Goal: Transaction & Acquisition: Book appointment/travel/reservation

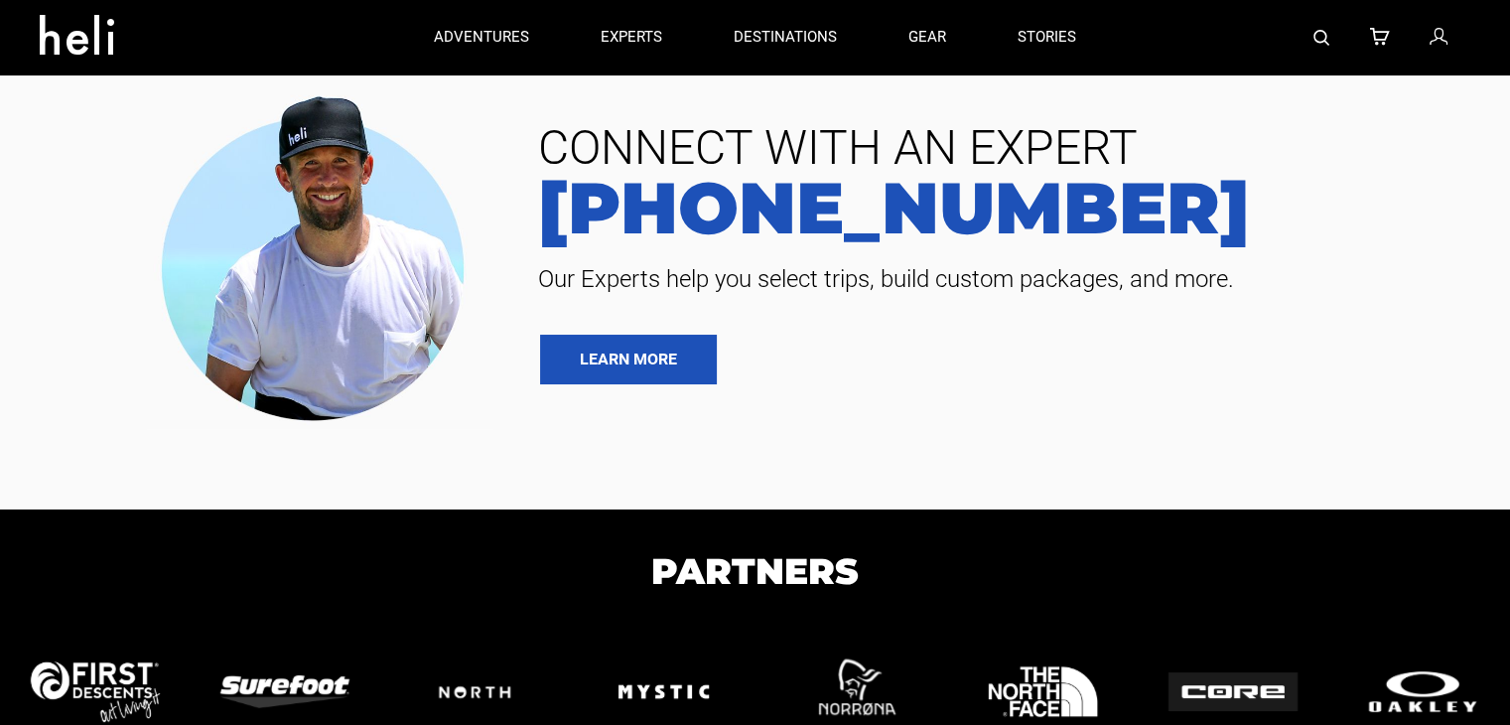
type input "Bike"
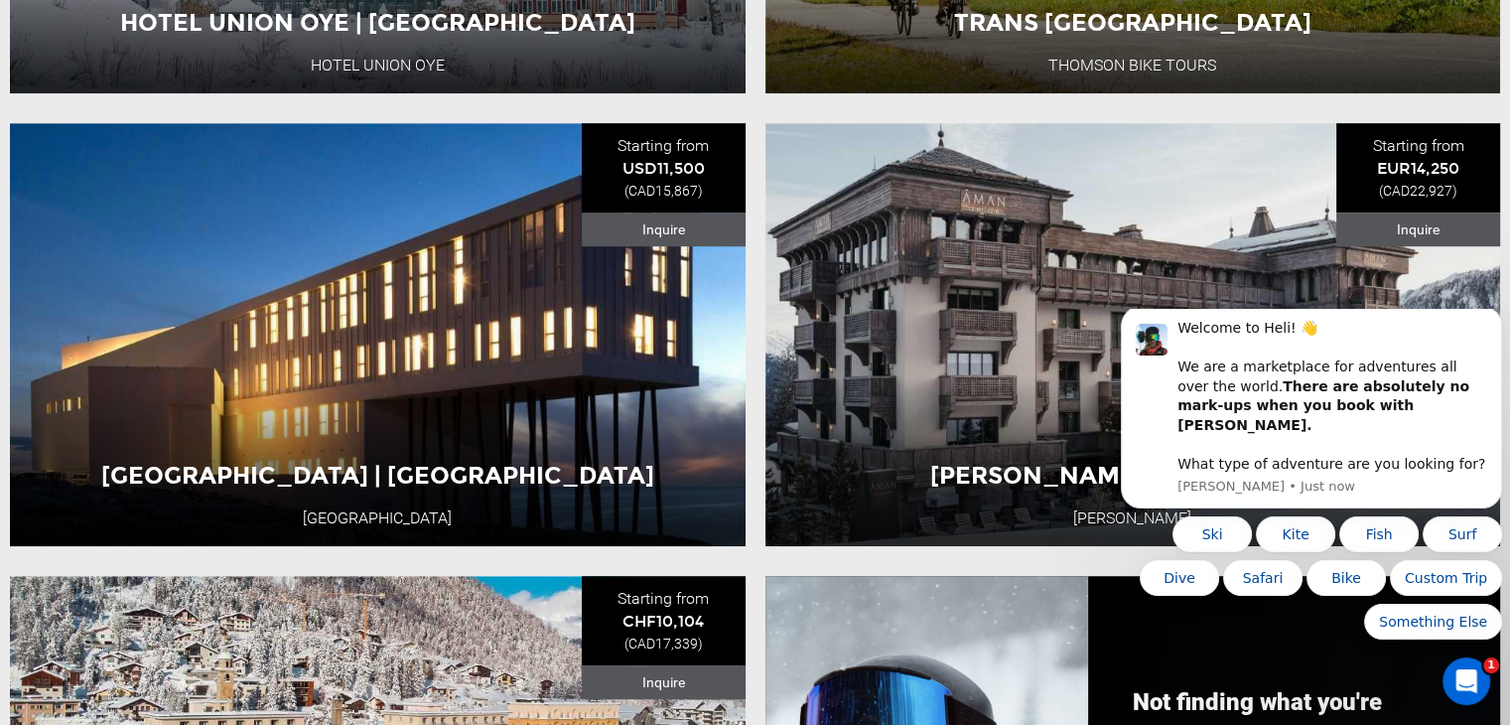
scroll to position [1114, 0]
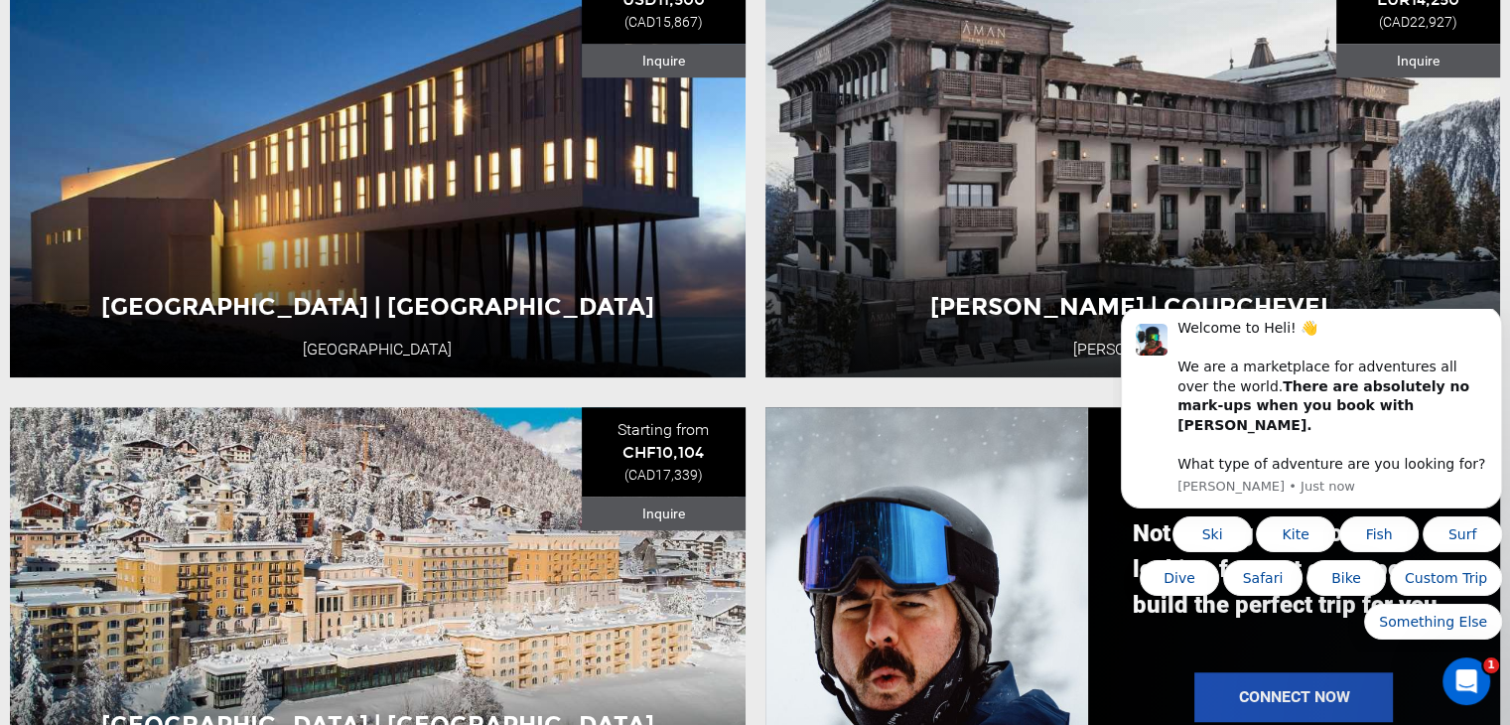
click at [947, 699] on div at bounding box center [927, 618] width 323 height 423
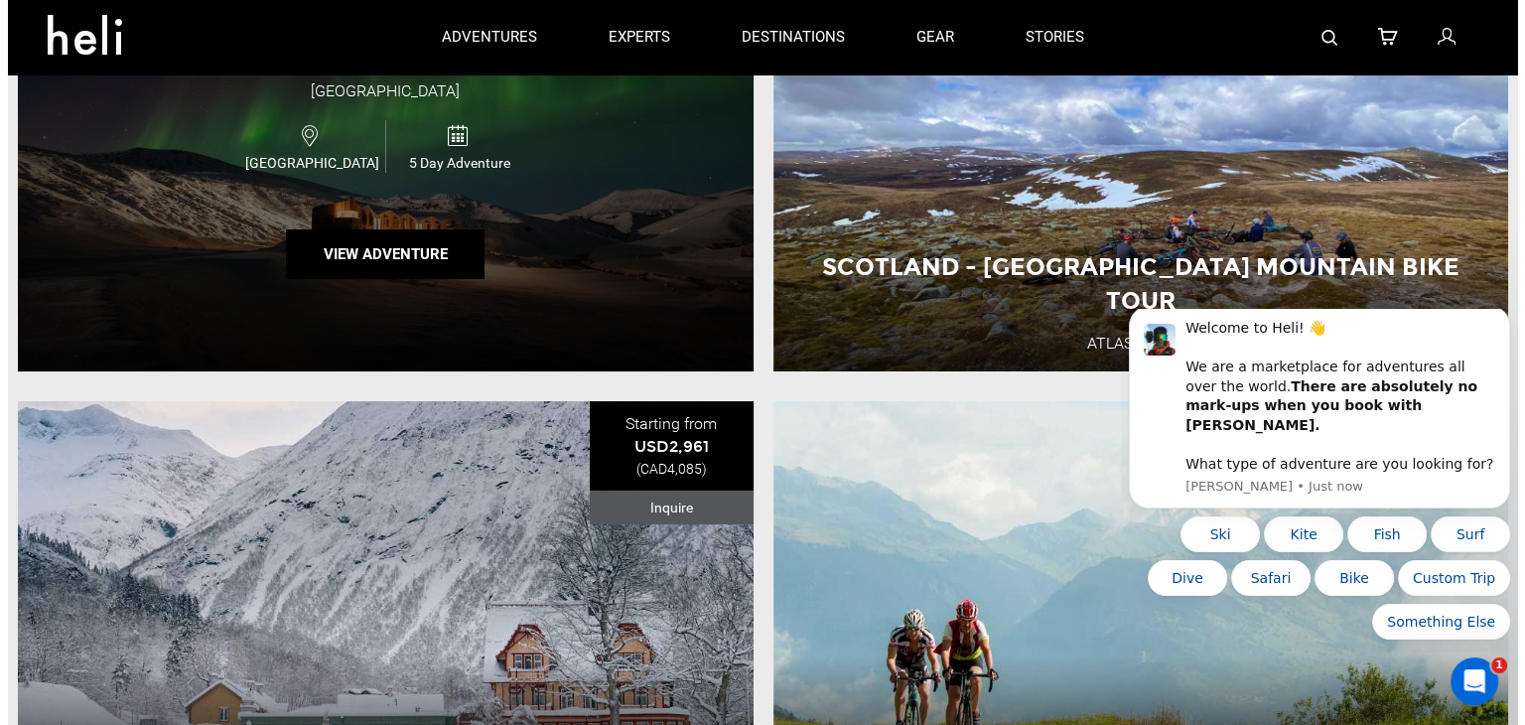
scroll to position [374, 0]
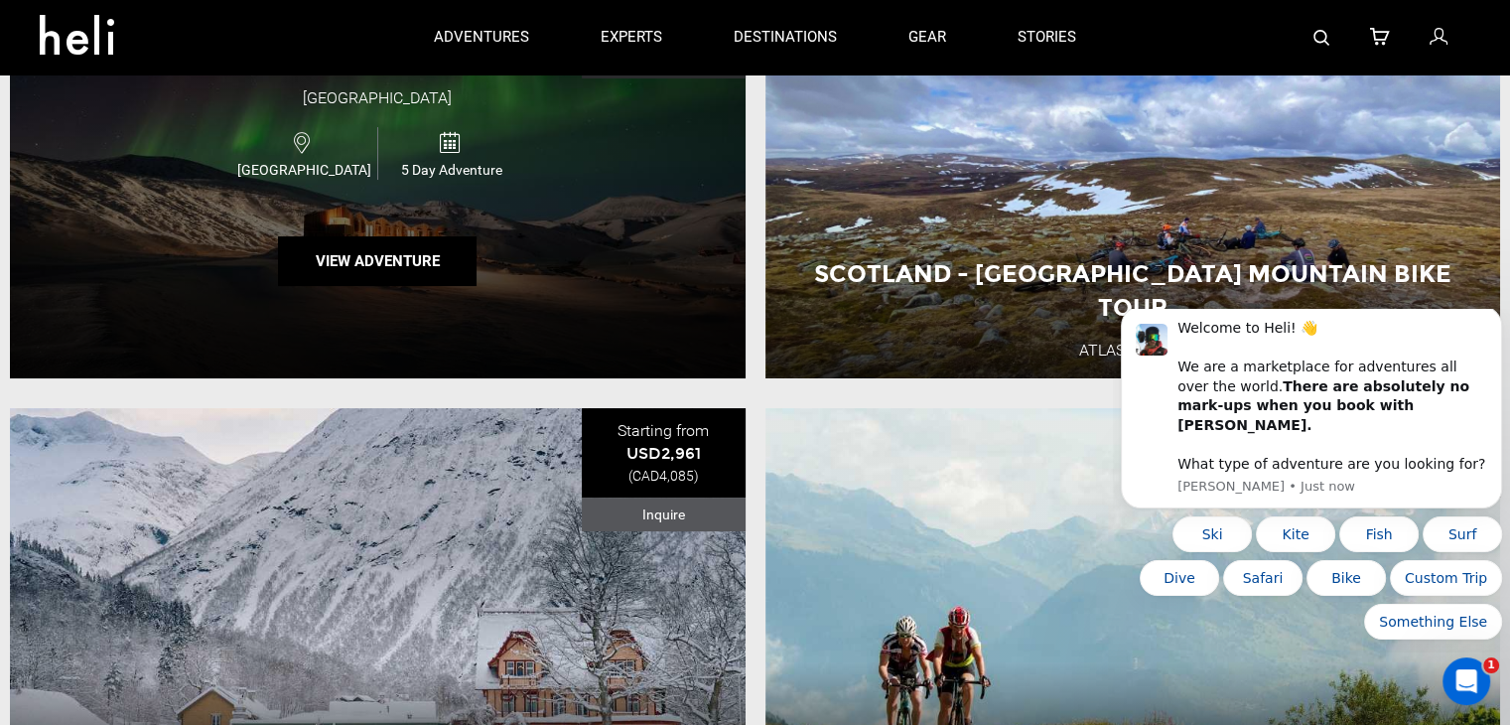
click at [501, 44] on p "adventures" at bounding box center [481, 37] width 95 height 21
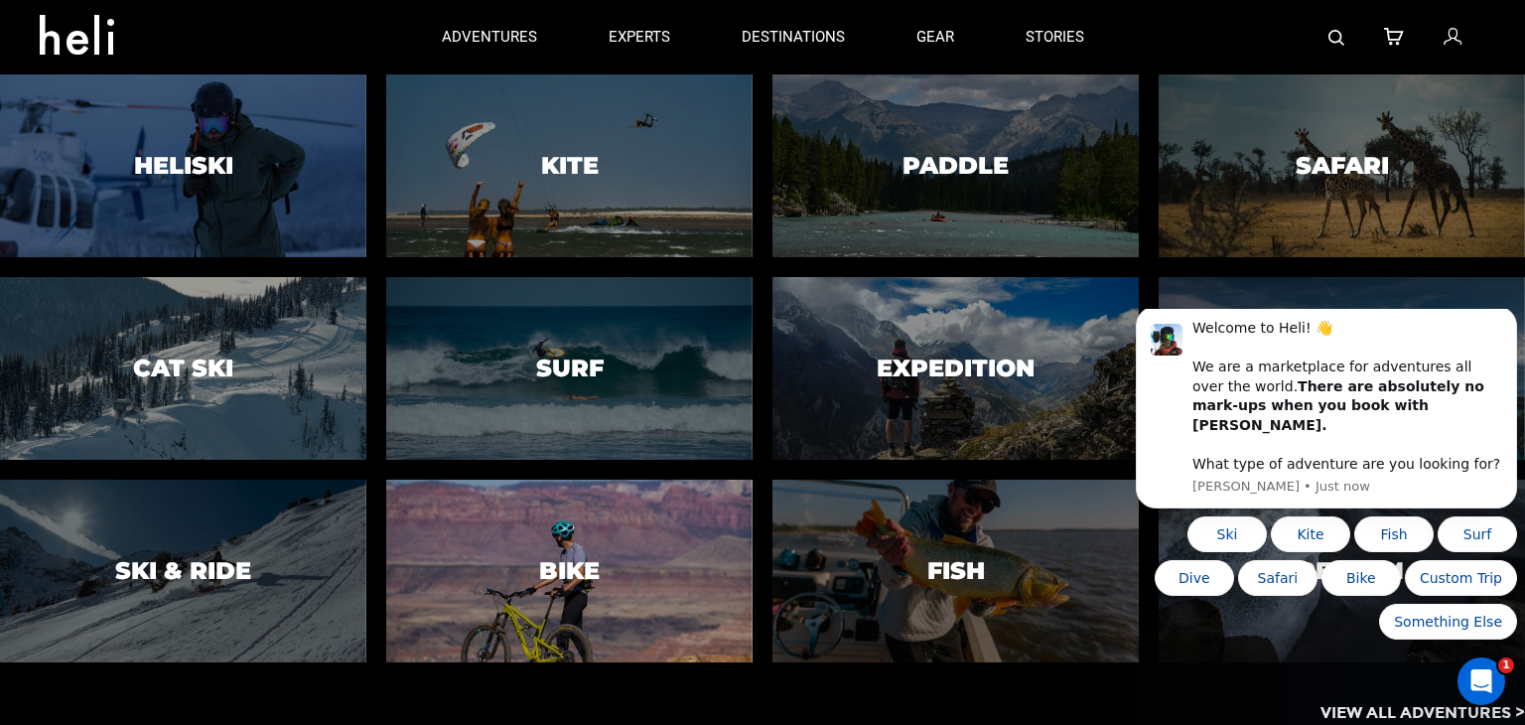
click at [621, 560] on div at bounding box center [568, 571] width 373 height 187
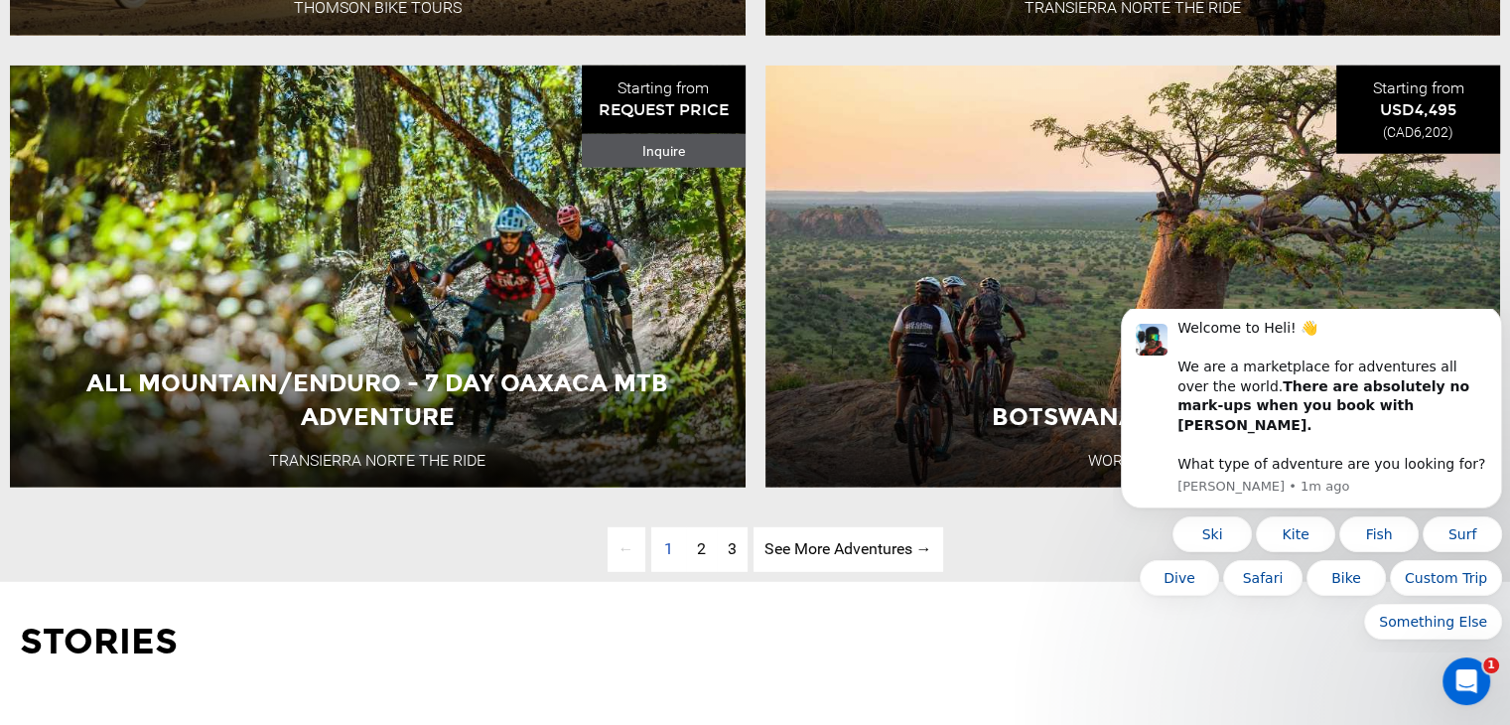
scroll to position [5286, 0]
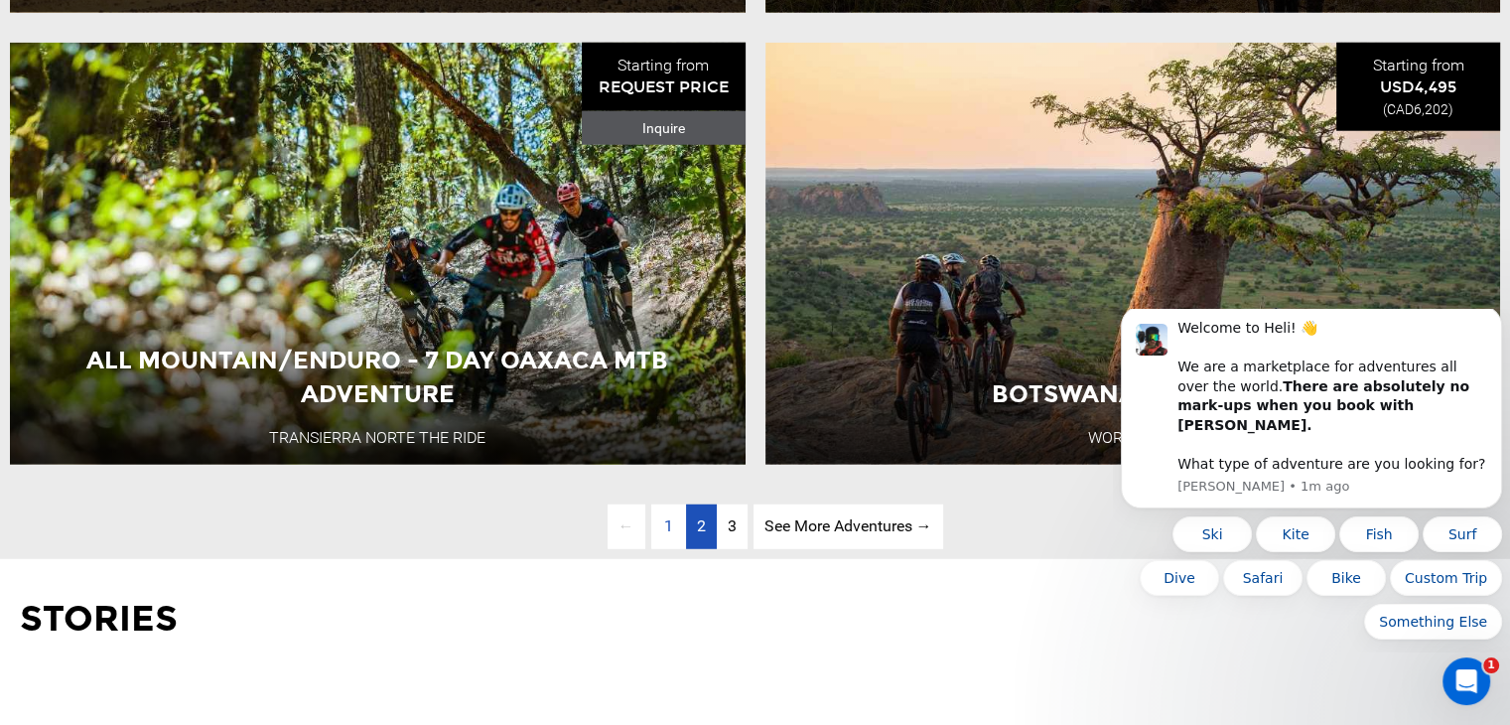
click at [697, 535] on span "2" at bounding box center [701, 525] width 9 height 19
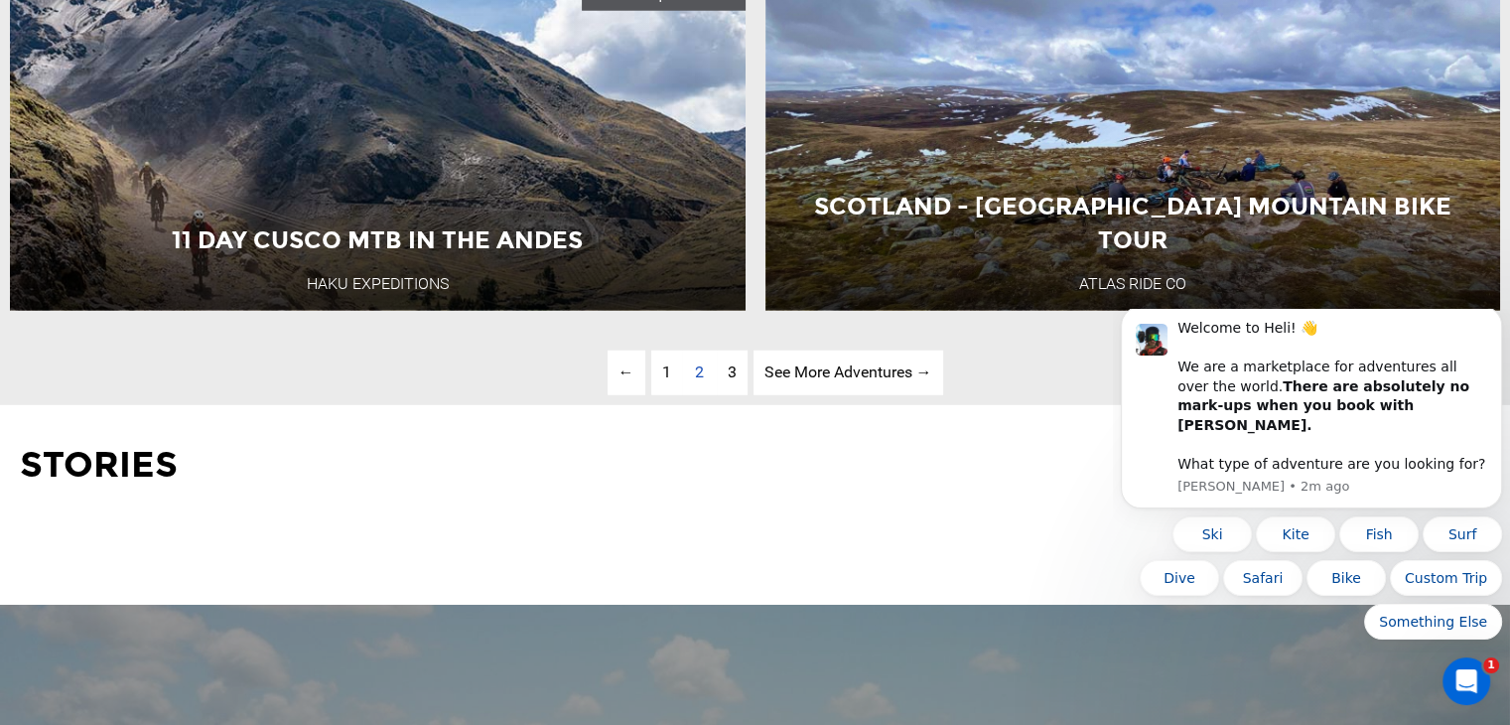
scroll to position [5441, 0]
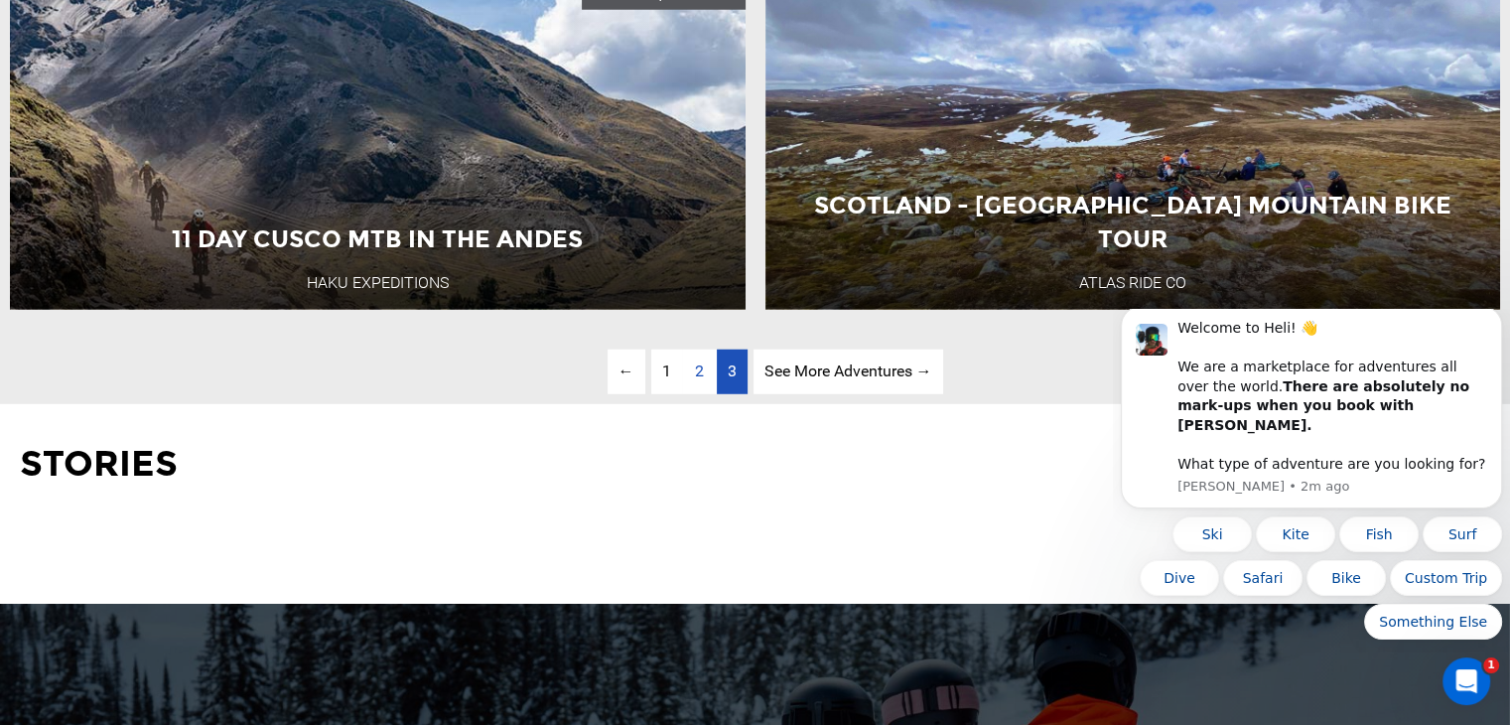
click at [736, 394] on link "page 3" at bounding box center [732, 372] width 31 height 45
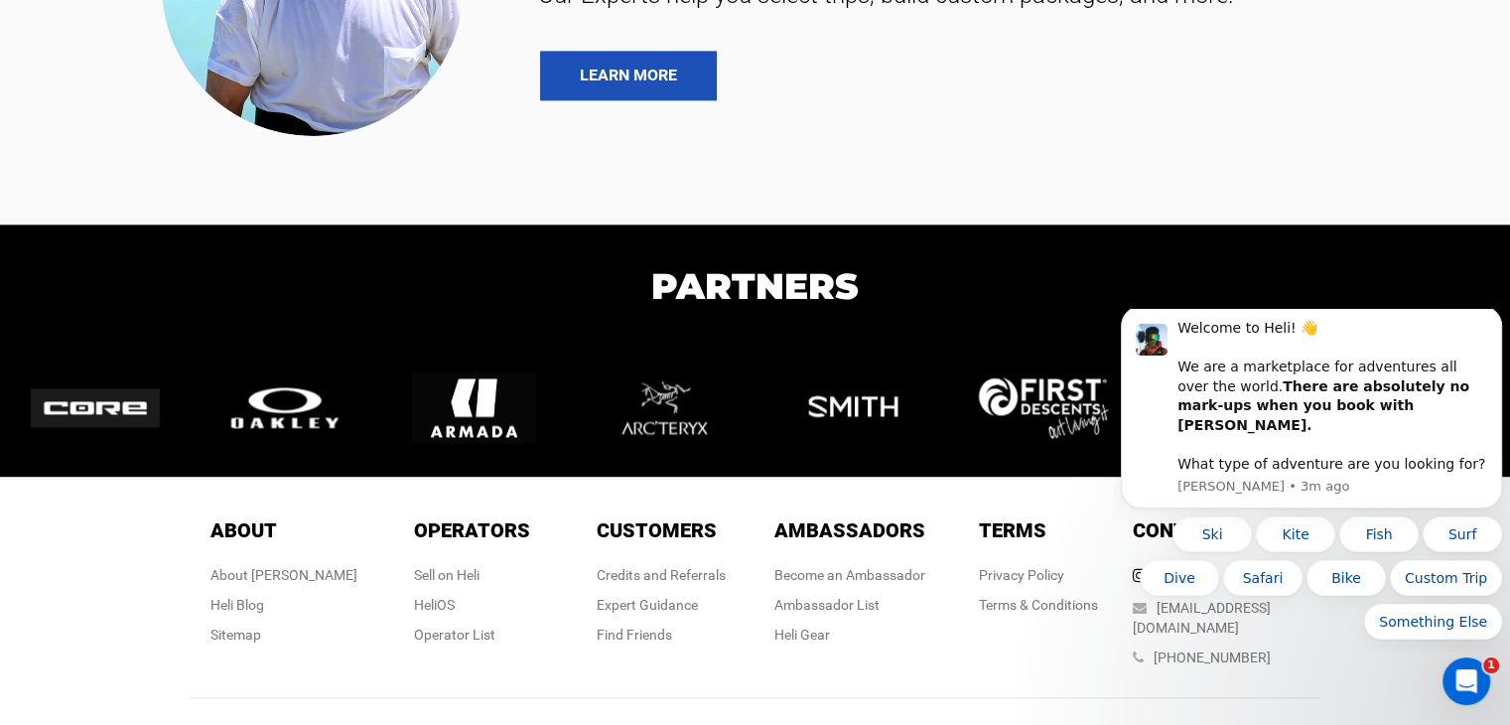
scroll to position [2941, 0]
